Goal: Task Accomplishment & Management: Complete application form

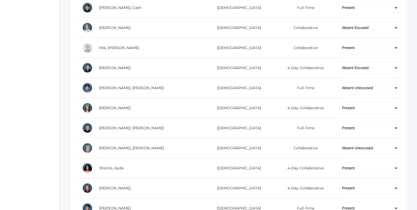
scroll to position [287, 0]
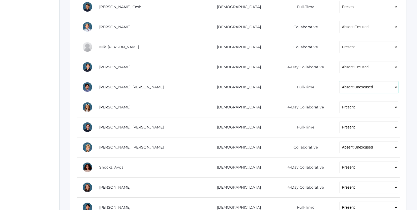
select select "TU"
click option "Tardy Unexcused" at bounding box center [0, 0] width 0 height 0
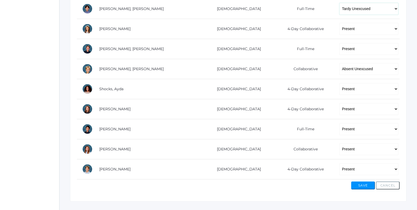
scroll to position [366, 0]
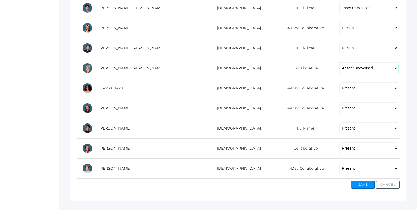
select select "TU"
click option "Tardy Unexcused" at bounding box center [0, 0] width 0 height 0
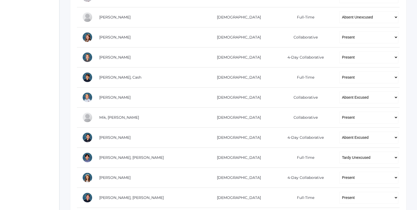
scroll to position [196, 0]
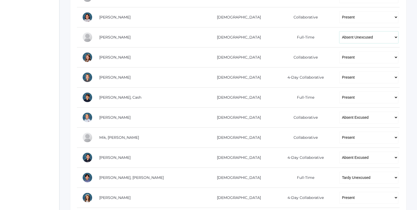
click at [339, 31] on select "-- Present Present-At-Home Tardy Excused Tardy Unexcused Absent Excused Absent …" at bounding box center [368, 37] width 59 height 12
select select "TU"
click option "Tardy Unexcused" at bounding box center [0, 0] width 0 height 0
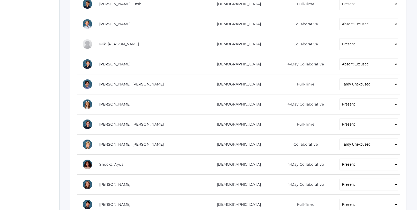
scroll to position [372, 0]
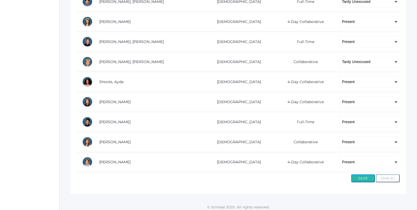
click at [357, 175] on button "Save" at bounding box center [363, 178] width 24 height 8
